Goal: Check status: Check status

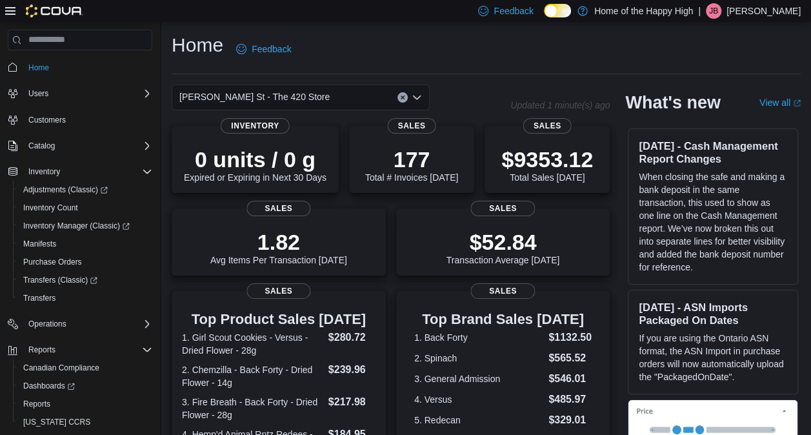
drag, startPoint x: 0, startPoint y: 0, endPoint x: 352, endPoint y: 47, distance: 354.7
click at [352, 47] on div "Home Feedback" at bounding box center [486, 49] width 629 height 34
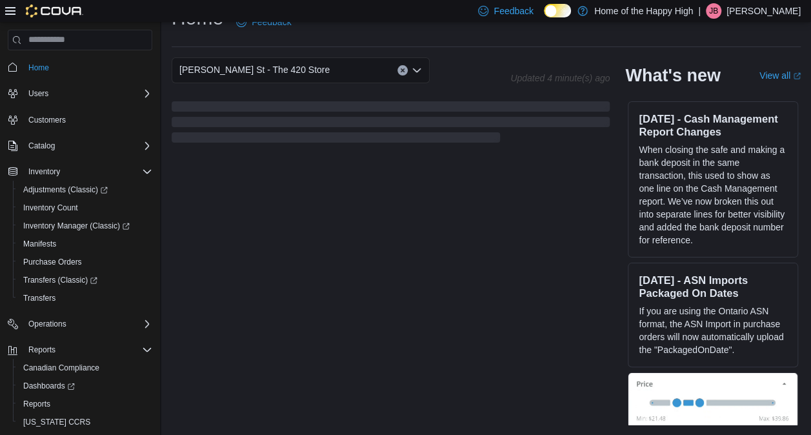
scroll to position [350, 0]
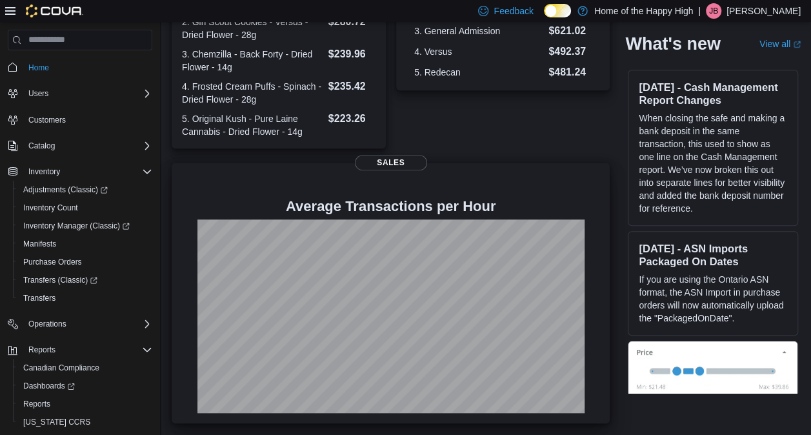
click at [452, 171] on div "Average Transactions per Hour Sales" at bounding box center [391, 293] width 438 height 261
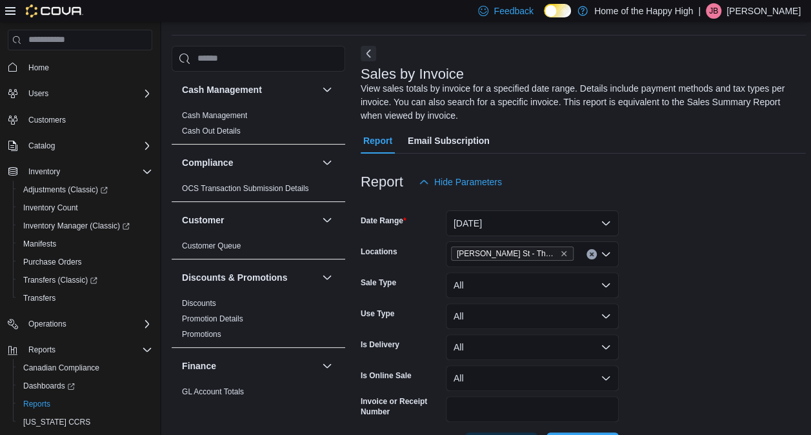
scroll to position [57, 0]
